Goal: Check status: Check status

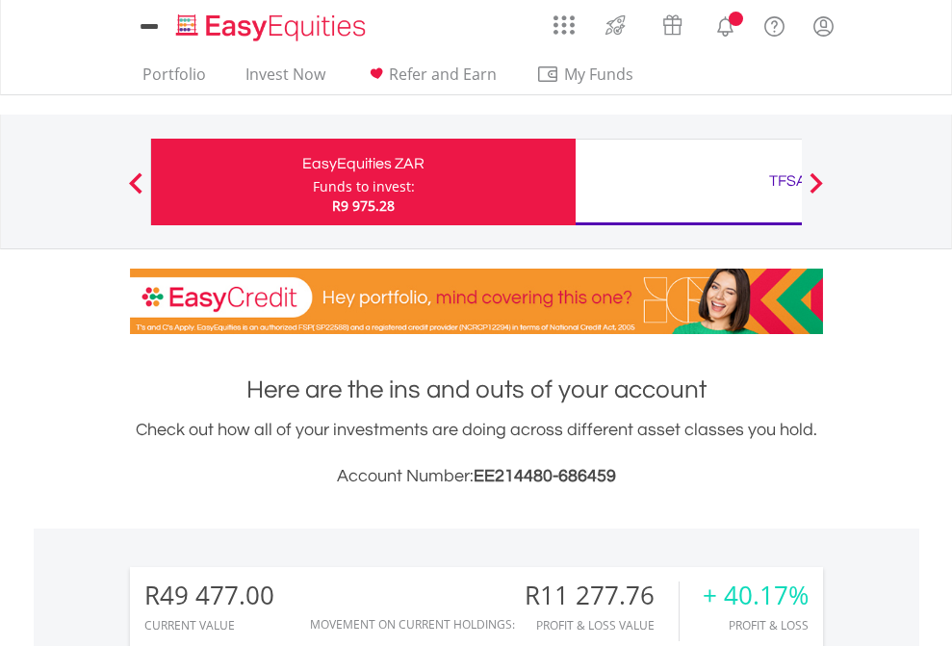
scroll to position [185, 302]
click at [313, 182] on div "Funds to invest:" at bounding box center [364, 186] width 102 height 19
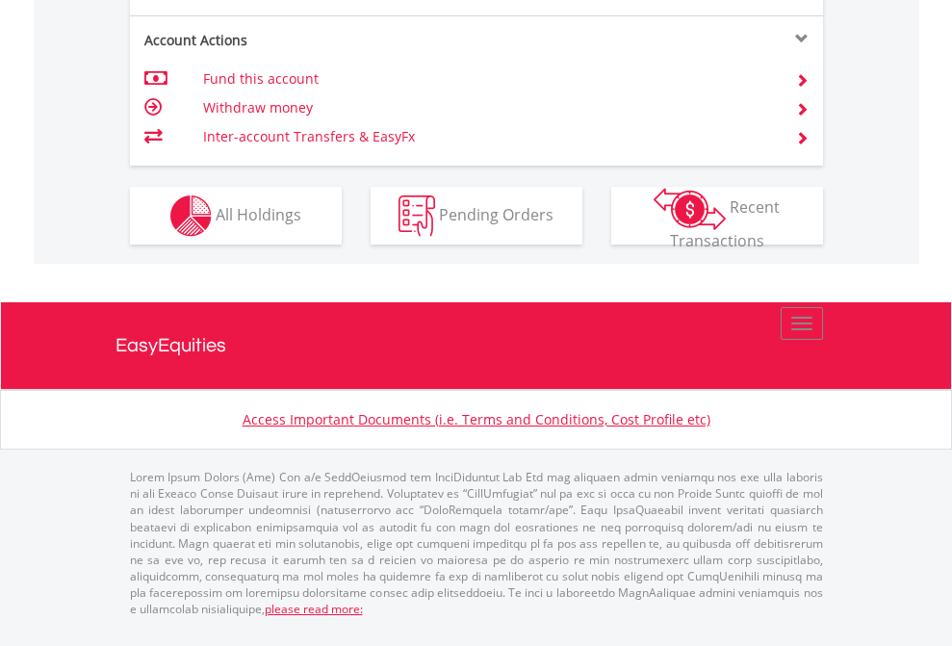
scroll to position [1961, 0]
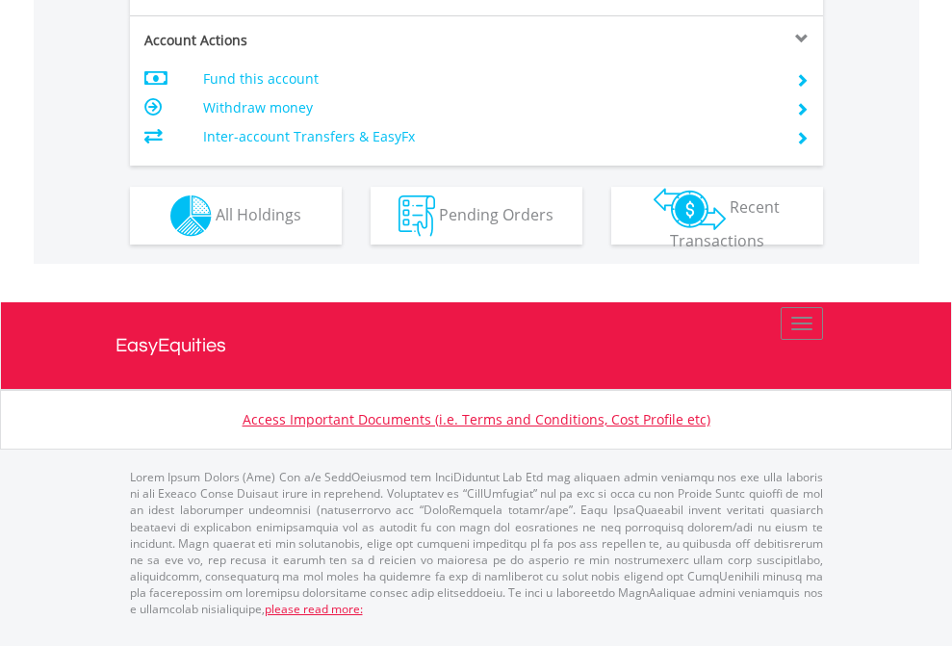
scroll to position [1846, 0]
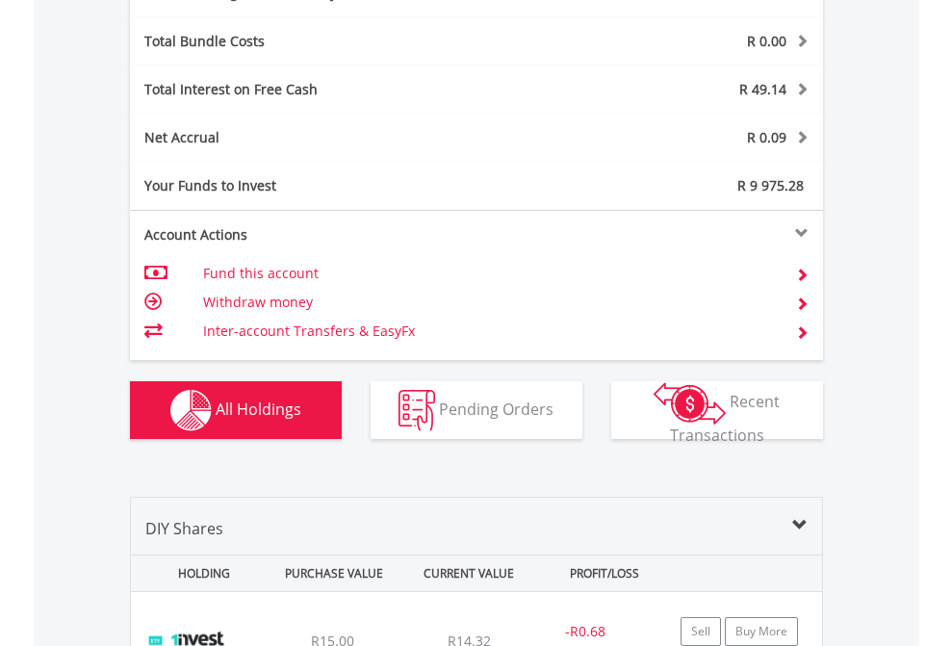
scroll to position [2295, 0]
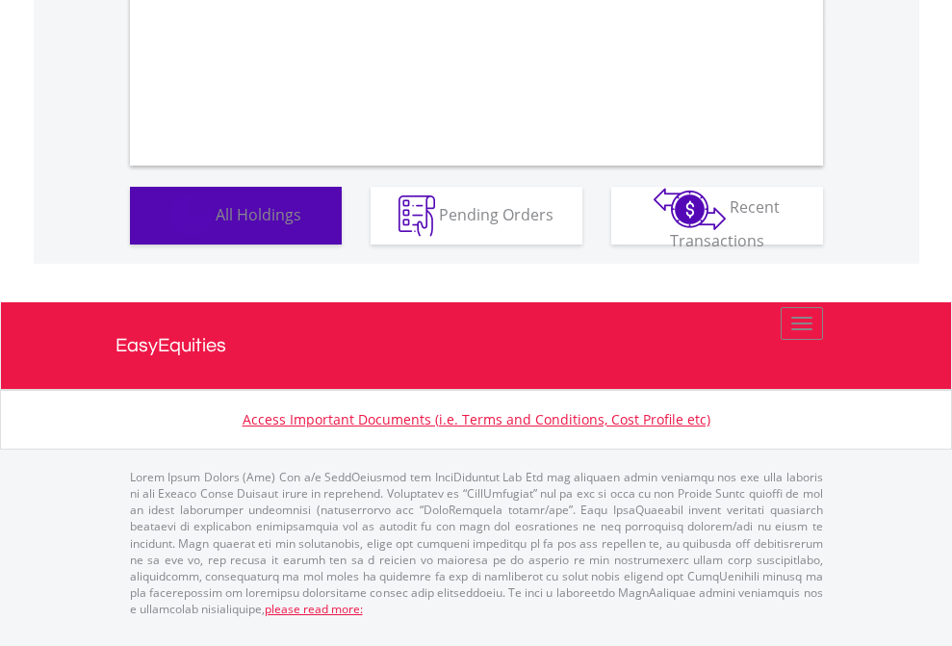
scroll to position [1157, 0]
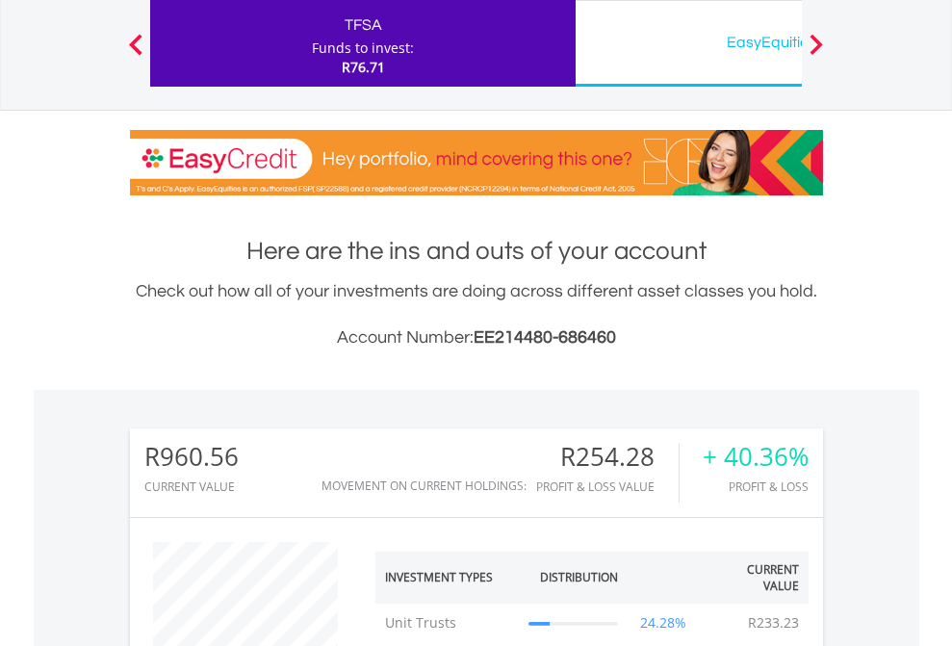
scroll to position [185, 302]
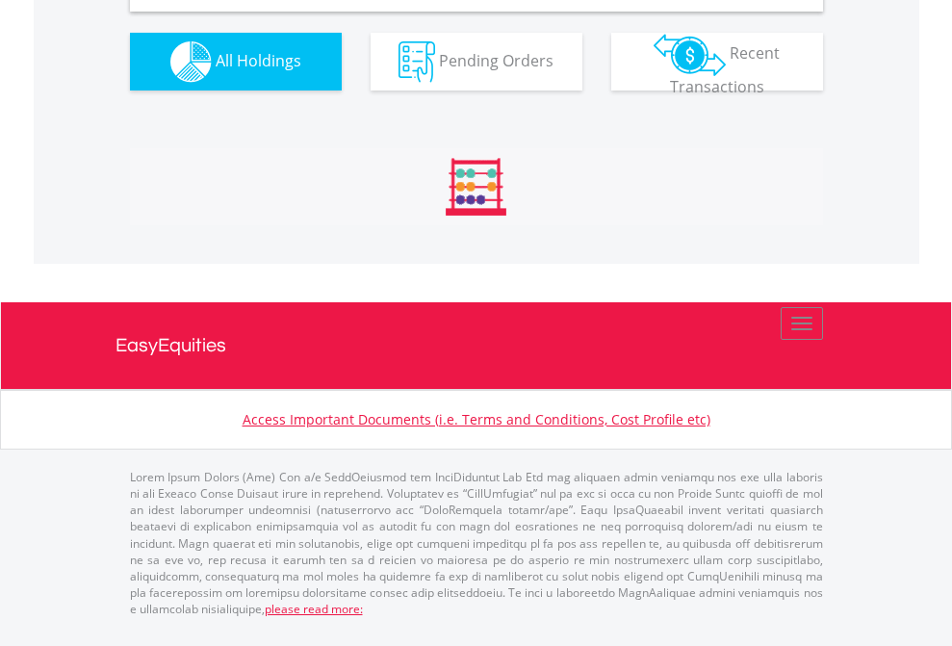
scroll to position [1861, 0]
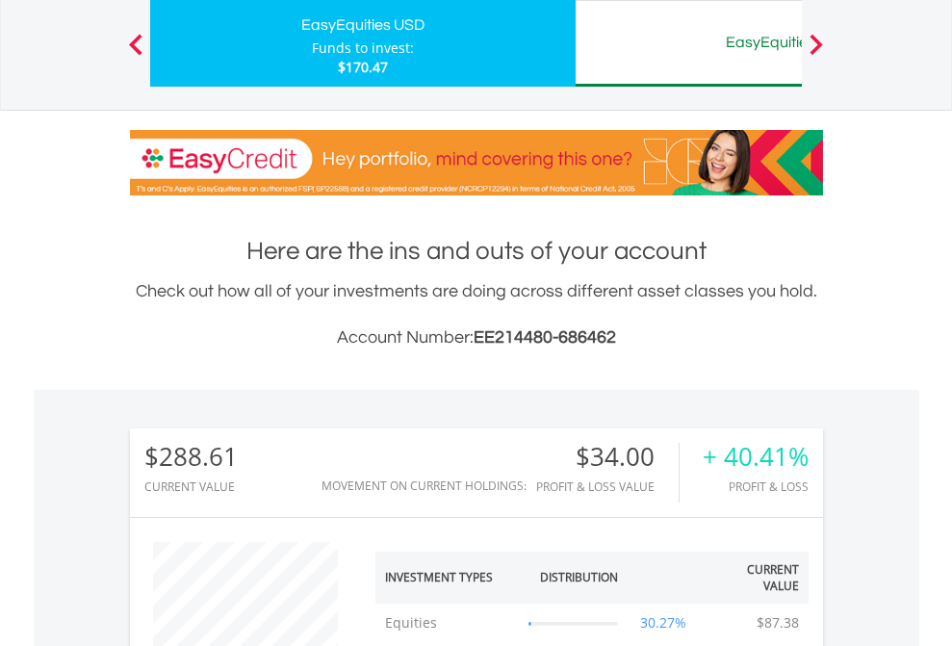
scroll to position [185, 302]
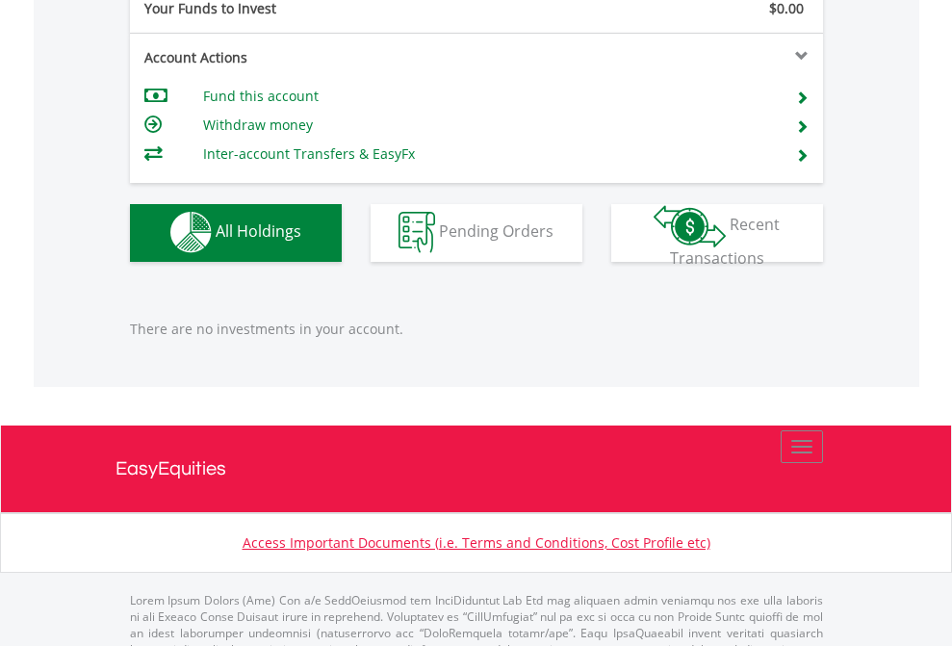
scroll to position [1906, 0]
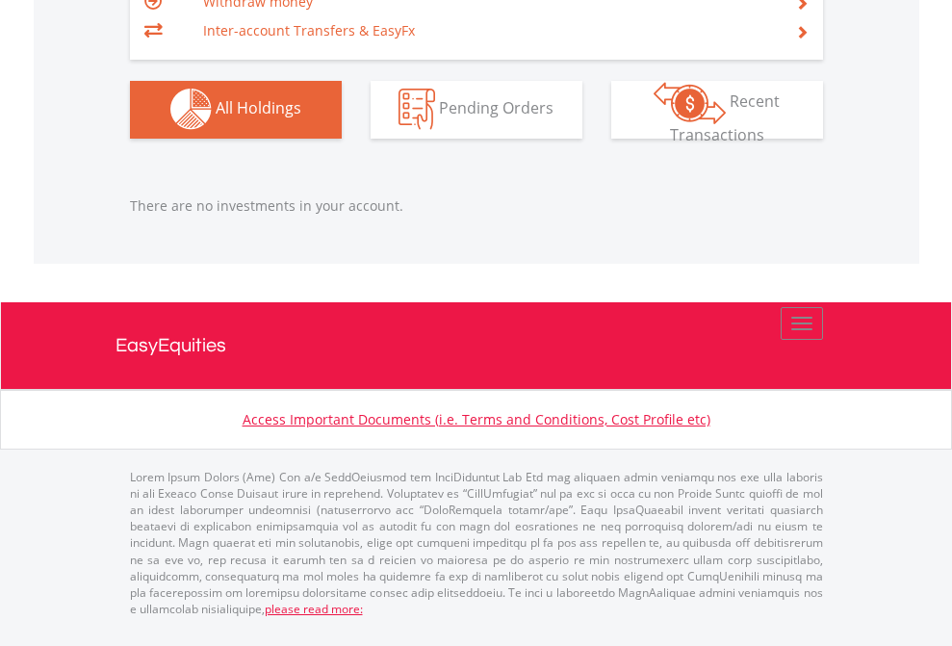
scroll to position [185, 302]
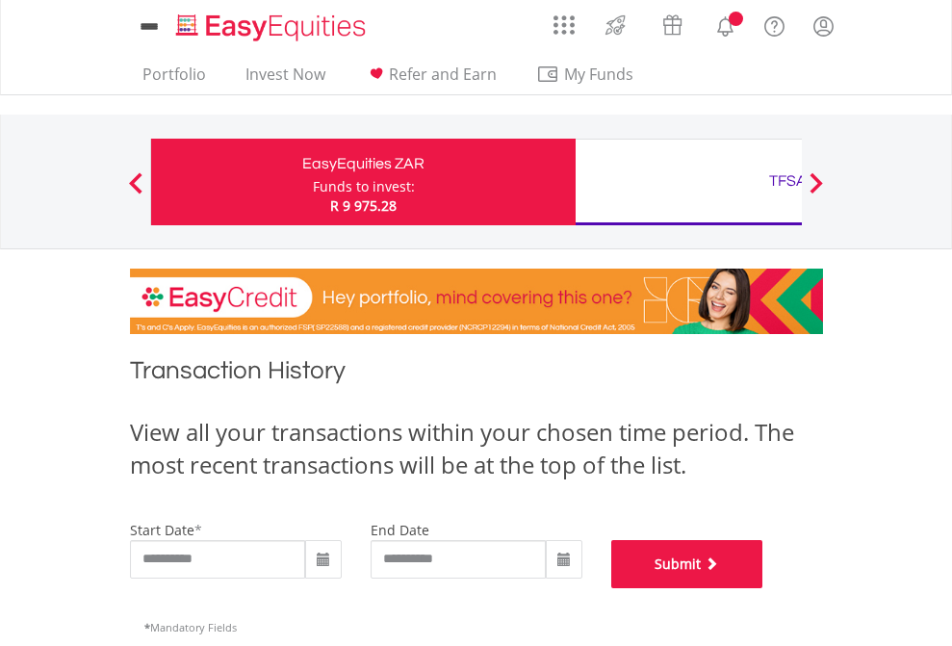
click at [763, 588] on button "Submit" at bounding box center [687, 564] width 152 height 48
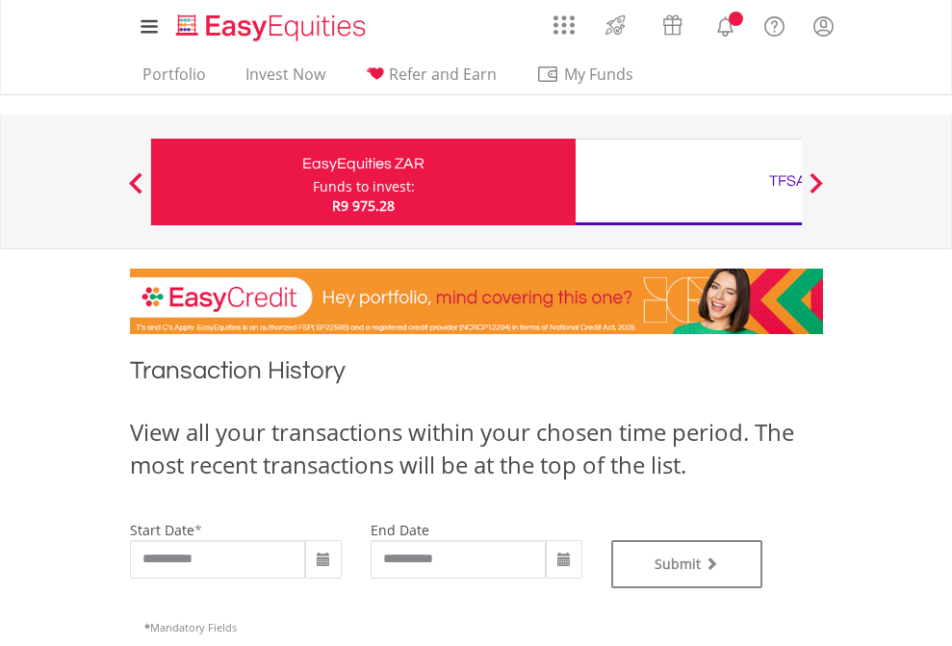
click at [688, 182] on div "TFSA" at bounding box center [787, 181] width 401 height 27
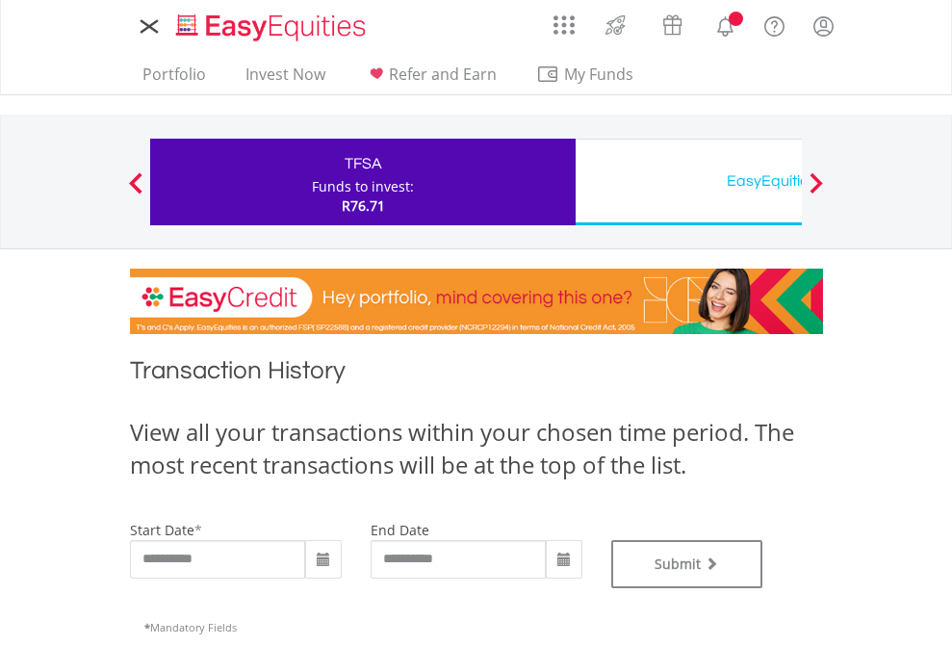
type input "**********"
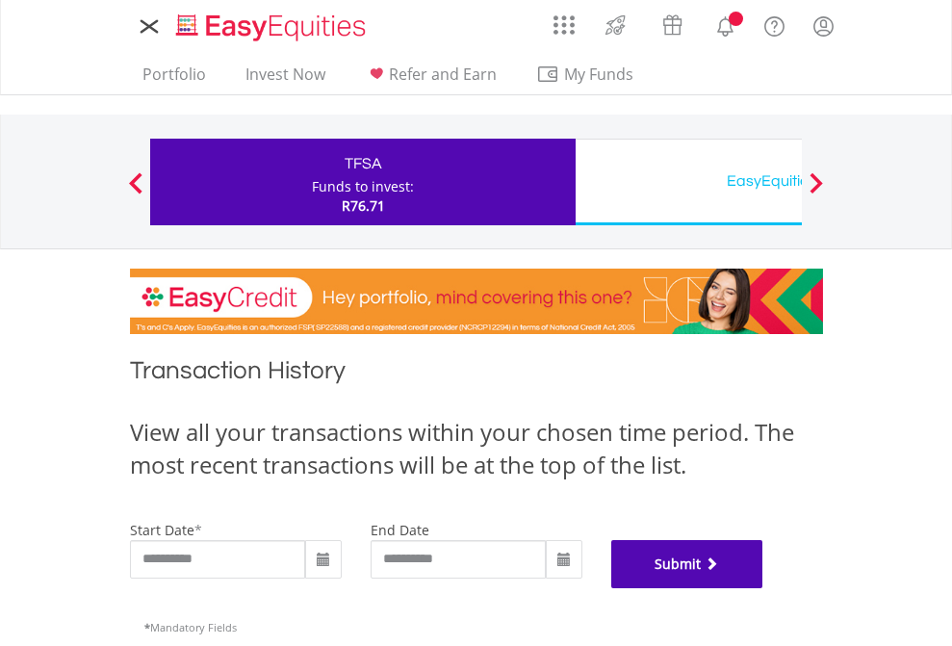
click at [763, 588] on button "Submit" at bounding box center [687, 564] width 152 height 48
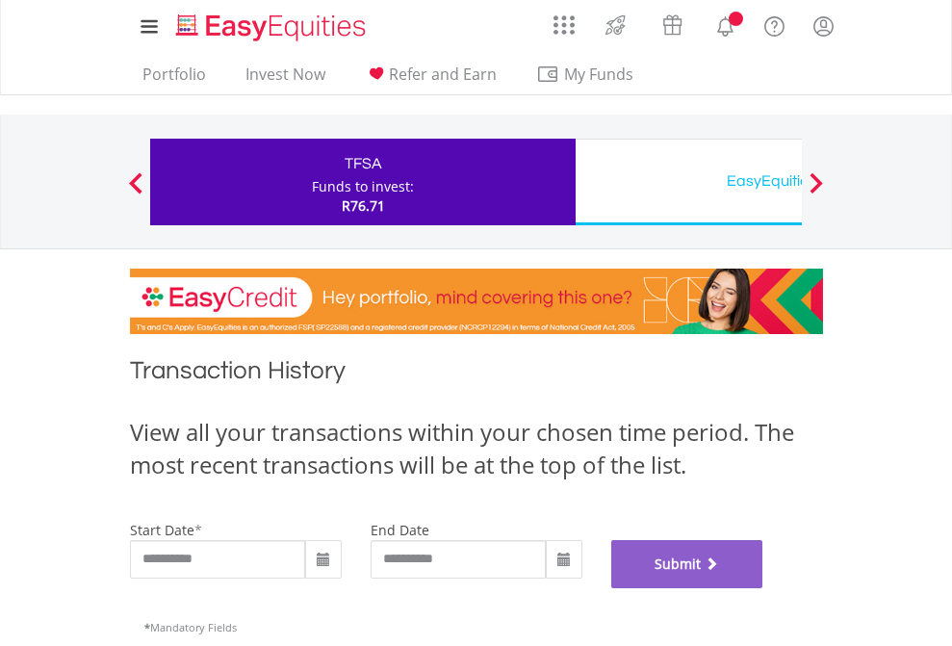
scroll to position [781, 0]
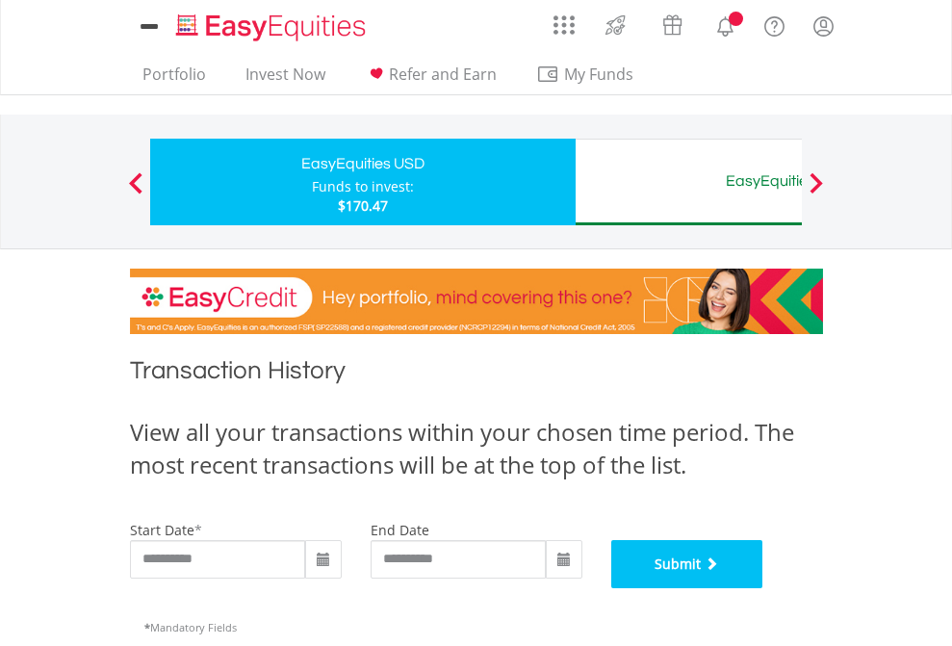
click at [763, 588] on button "Submit" at bounding box center [687, 564] width 152 height 48
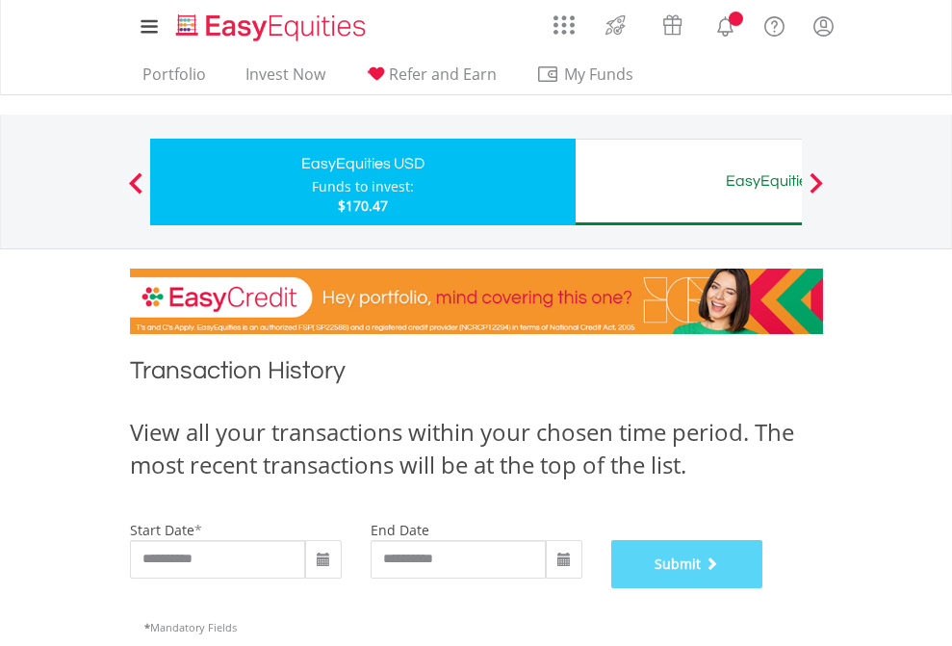
scroll to position [781, 0]
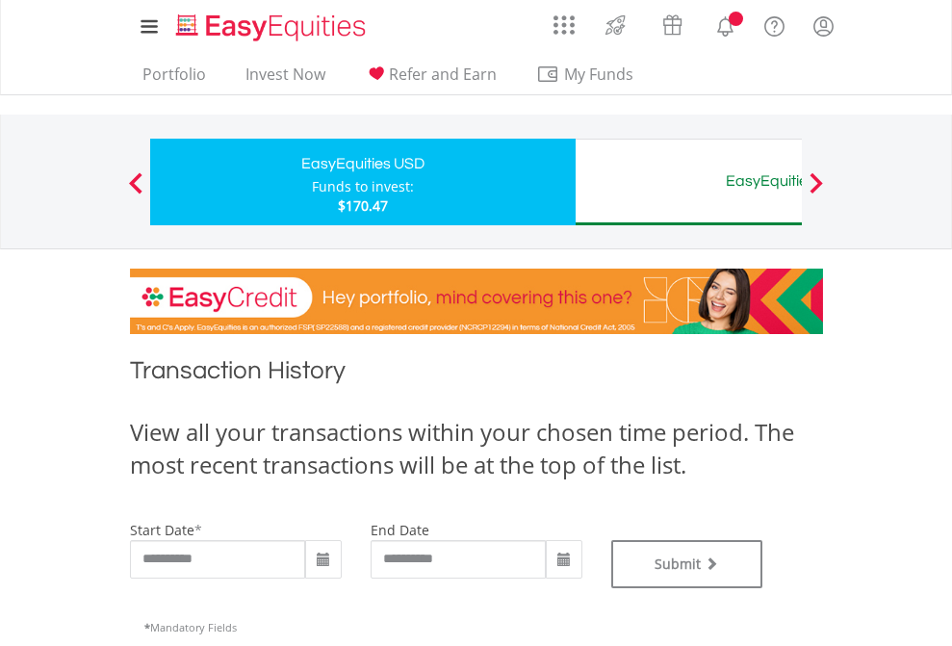
click at [688, 182] on div "EasyEquities AUD" at bounding box center [787, 181] width 401 height 27
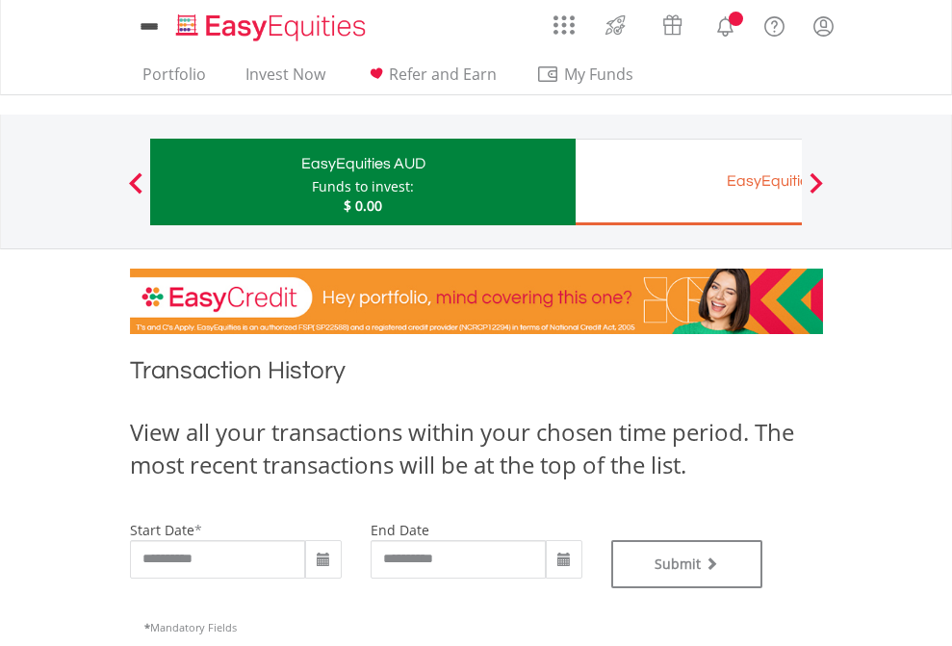
type input "**********"
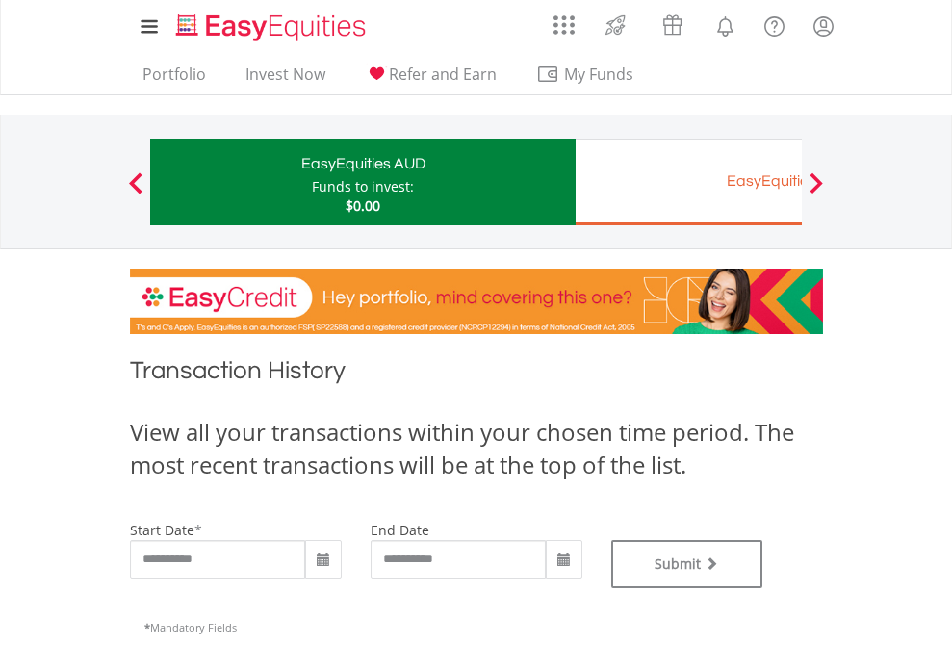
click at [688, 182] on div "EasyEquities EUR" at bounding box center [787, 181] width 401 height 27
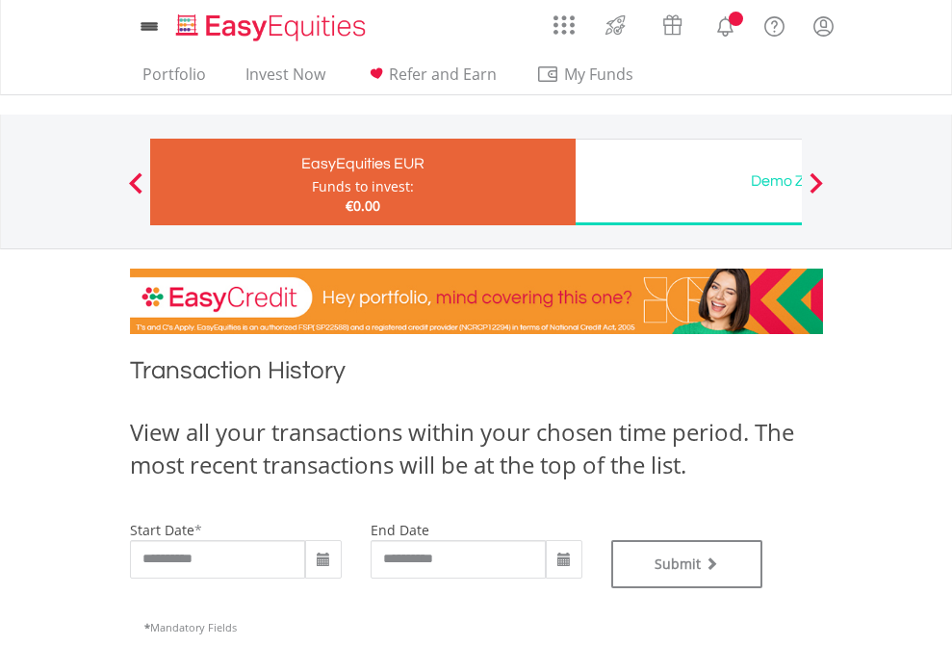
type input "**********"
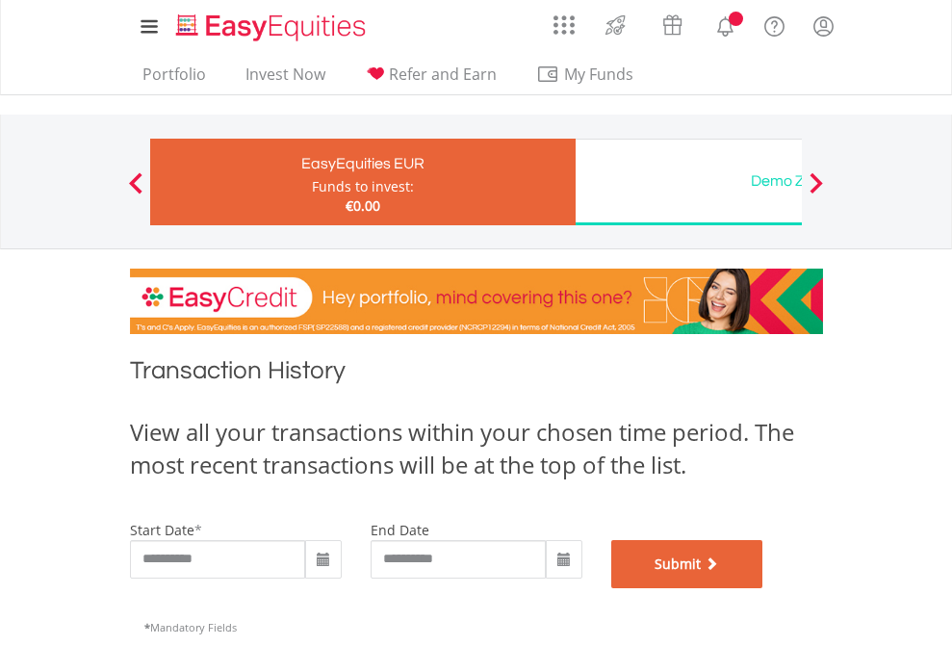
click at [763, 588] on button "Submit" at bounding box center [687, 564] width 152 height 48
